Goal: Task Accomplishment & Management: Manage account settings

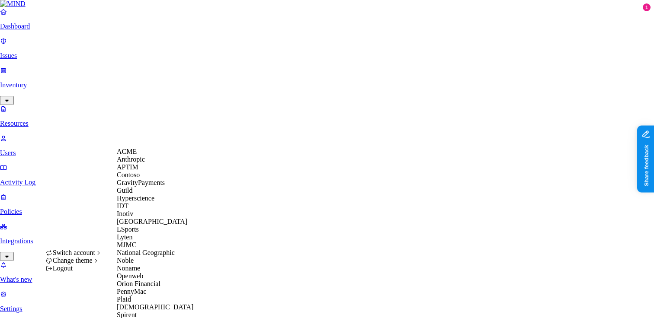
click at [88, 256] on span "Switch account" at bounding box center [74, 252] width 42 height 7
click at [137, 155] on span "ACME" at bounding box center [127, 151] width 20 height 7
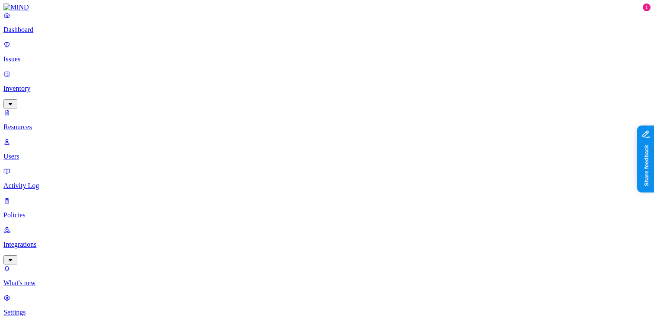
click at [24, 309] on p "Settings" at bounding box center [326, 313] width 647 height 8
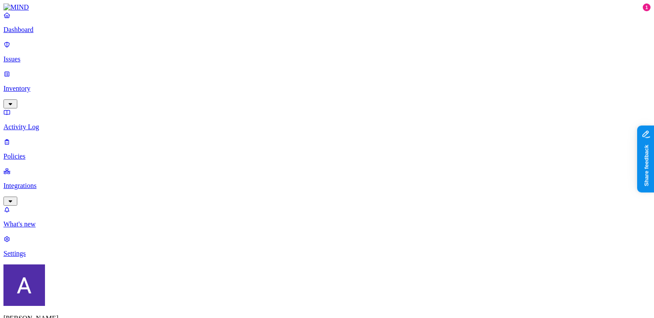
click at [42, 153] on p "Policies" at bounding box center [326, 157] width 647 height 8
click at [192, 67] on div "Endpoint" at bounding box center [192, 78] width 0 height 23
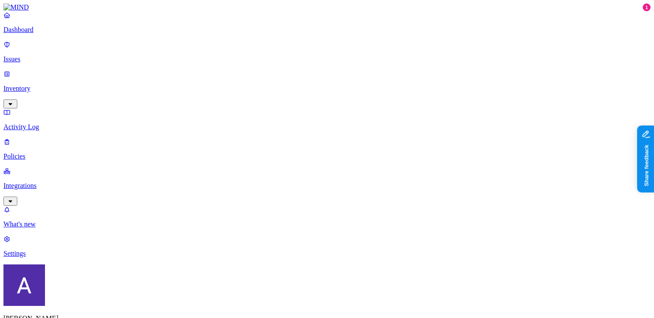
type input "c"
click at [28, 258] on link "Settings" at bounding box center [326, 246] width 647 height 22
